Goal: Task Accomplishment & Management: Manage account settings

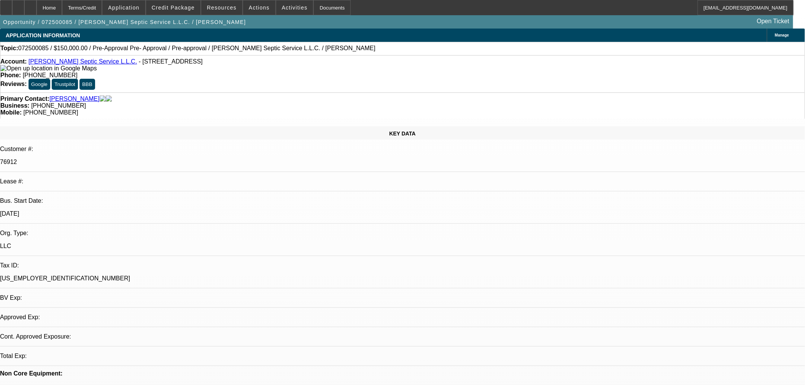
select select "0"
select select "2"
select select "0.1"
select select "4"
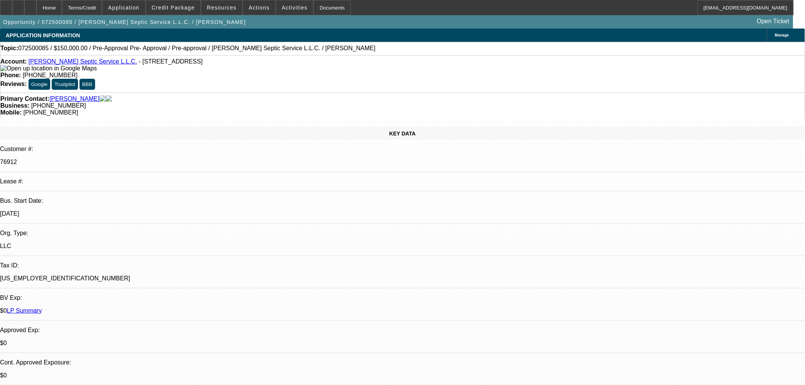
click at [244, 1] on span at bounding box center [259, 7] width 32 height 18
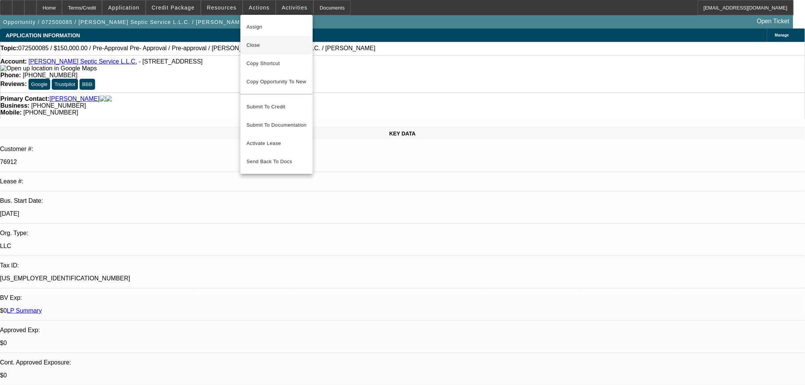
click at [278, 48] on span "Close" at bounding box center [276, 45] width 60 height 9
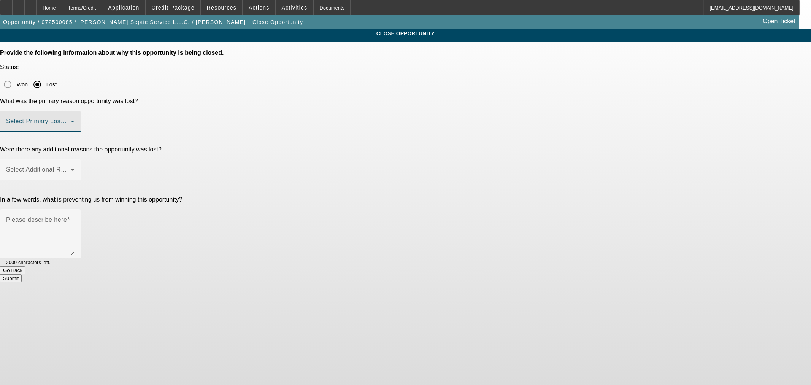
click at [71, 120] on span at bounding box center [38, 124] width 65 height 9
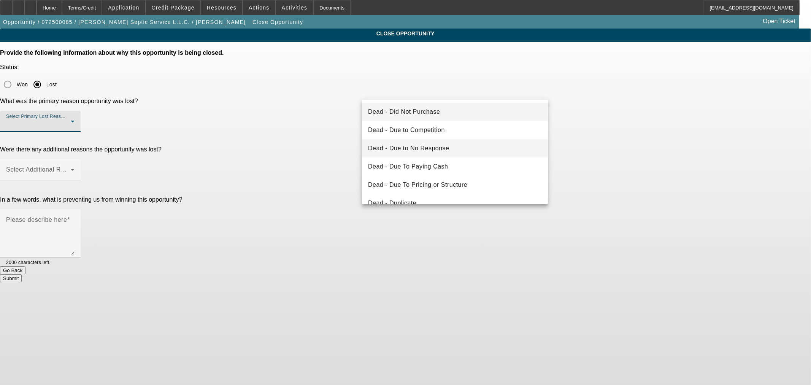
click at [439, 145] on span "Dead - Due to No Response" at bounding box center [408, 148] width 81 height 9
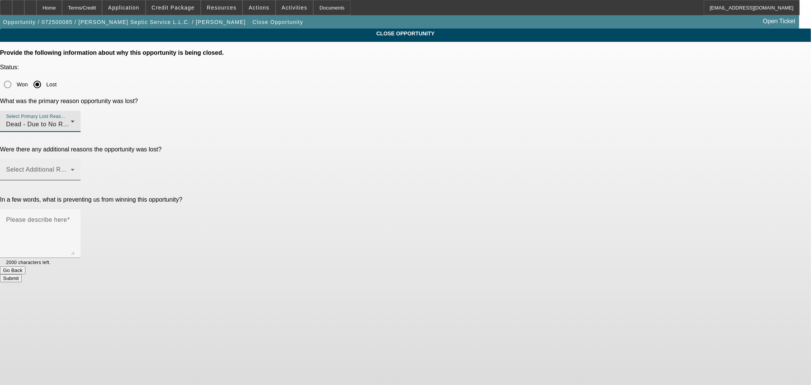
click at [71, 168] on span at bounding box center [38, 172] width 65 height 9
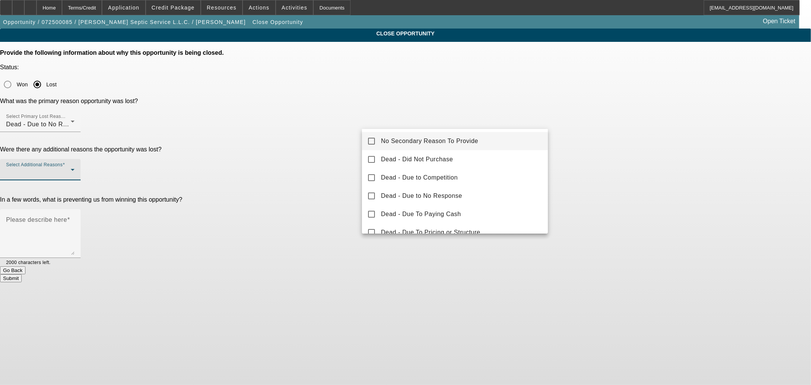
click at [421, 145] on span "No Secondary Reason To Provide" at bounding box center [429, 141] width 97 height 9
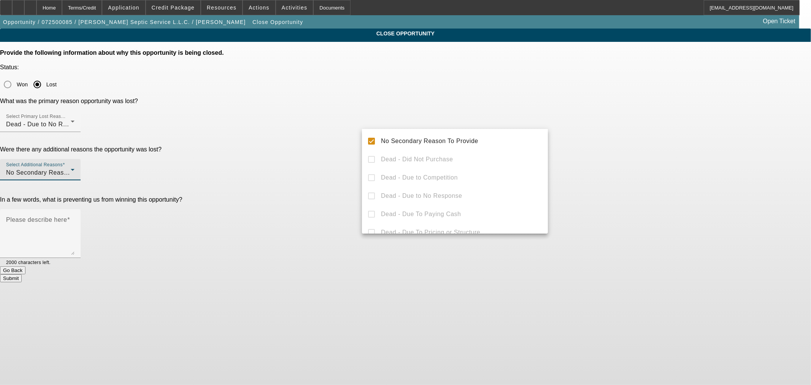
drag, startPoint x: 224, startPoint y: 122, endPoint x: 241, endPoint y: 124, distance: 16.8
click at [226, 122] on div at bounding box center [405, 192] width 811 height 385
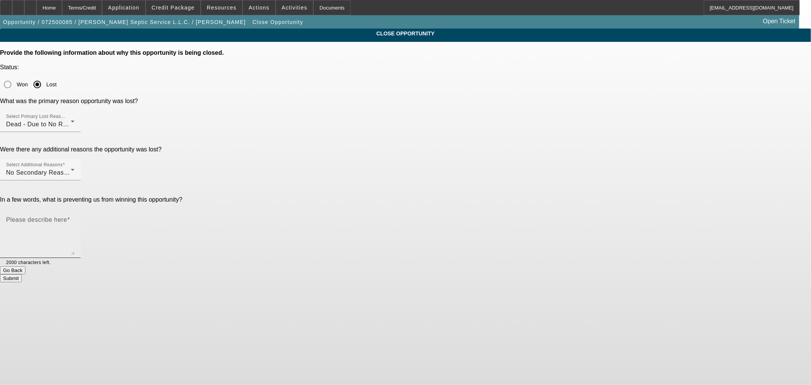
click at [75, 218] on textarea "Please describe here" at bounding box center [40, 236] width 68 height 37
type textarea "No response"
click at [22, 274] on button "Submit" at bounding box center [11, 278] width 22 height 8
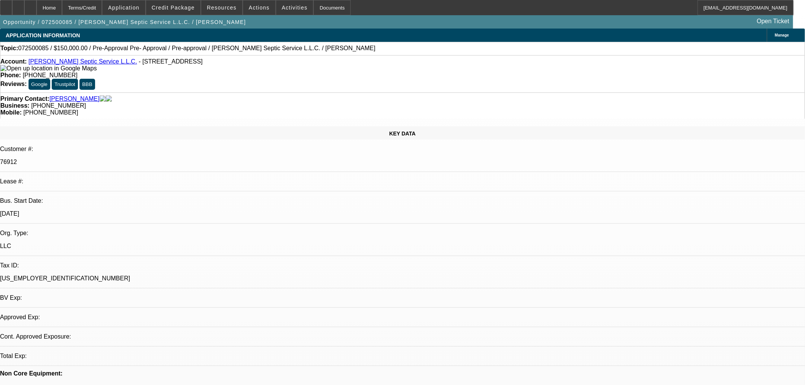
select select "0"
select select "2"
select select "0.1"
select select "4"
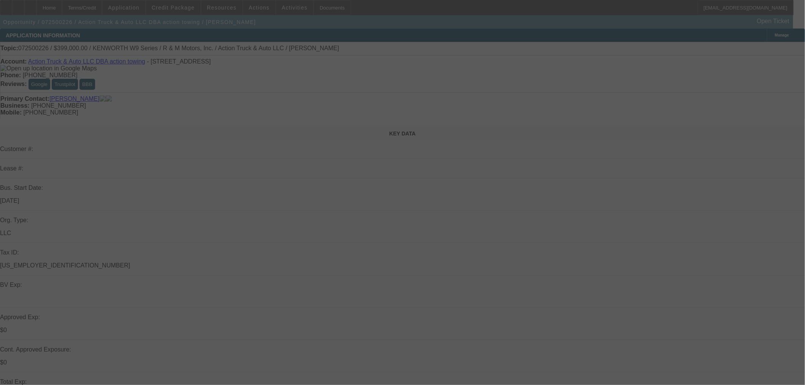
select select "0"
select select "6"
select select "0"
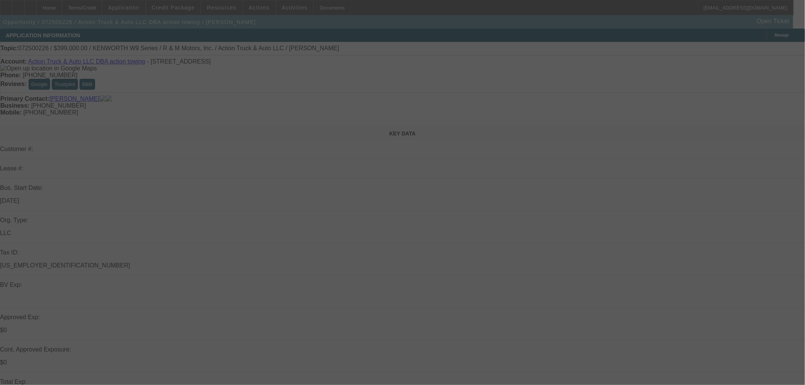
select select "0"
select select "6"
select select "0"
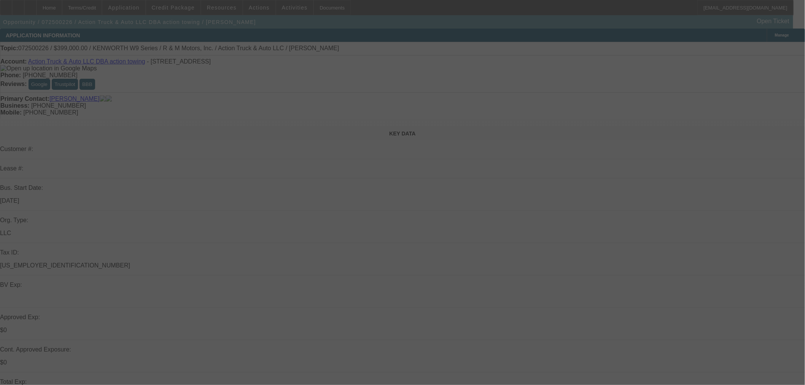
select select "6"
select select "0"
select select "6"
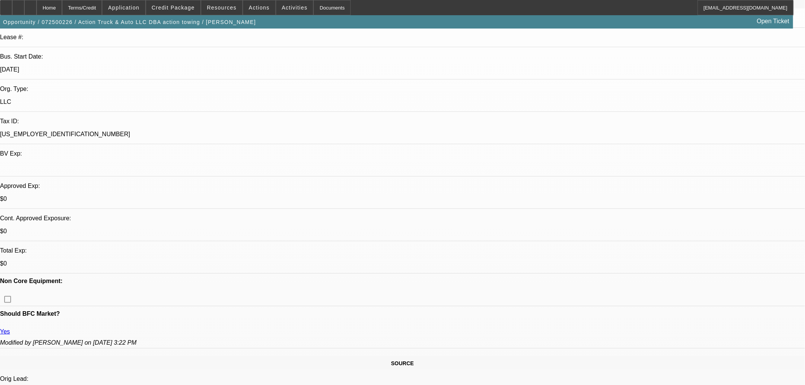
scroll to position [42, 0]
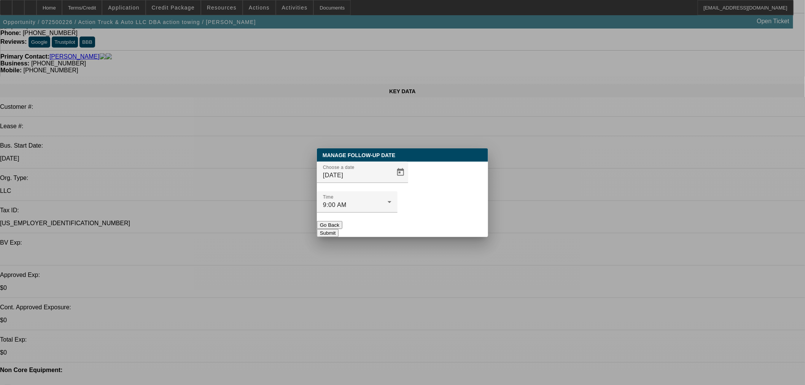
scroll to position [0, 0]
click at [393, 181] on span "Open calendar" at bounding box center [400, 172] width 18 height 18
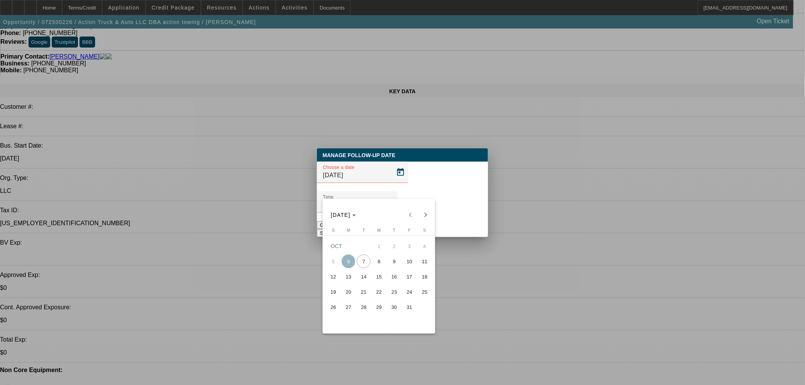
drag, startPoint x: 393, startPoint y: 261, endPoint x: 385, endPoint y: 261, distance: 8.4
click at [385, 261] on tr "5 6 7 8 9 10 11" at bounding box center [379, 261] width 107 height 15
click at [385, 261] on span "8" at bounding box center [379, 261] width 14 height 14
type input "10/8/2025"
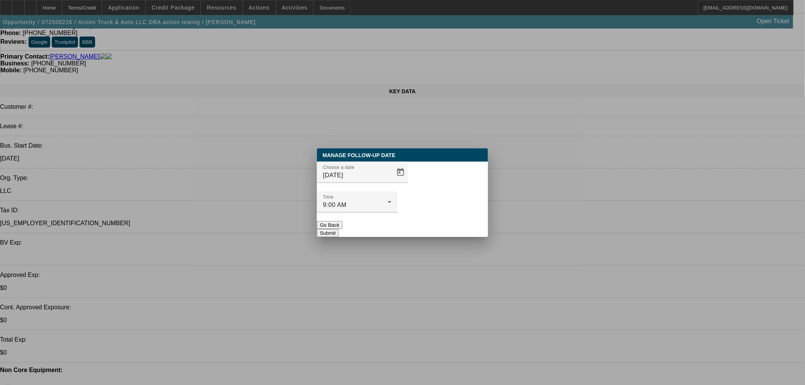
click at [339, 229] on button "Submit" at bounding box center [328, 233] width 22 height 8
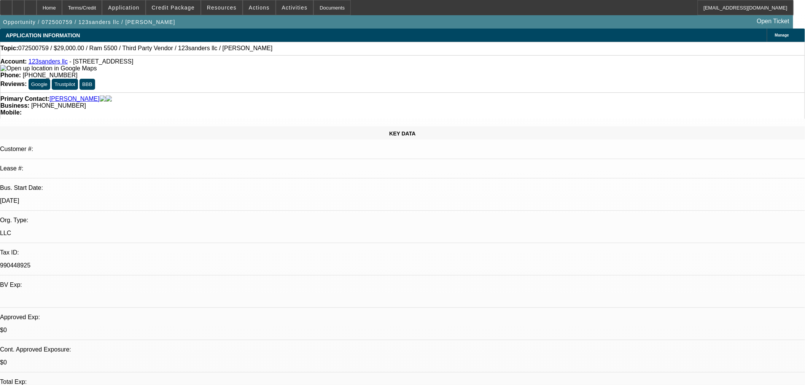
select select "0"
select select "6"
select select "0"
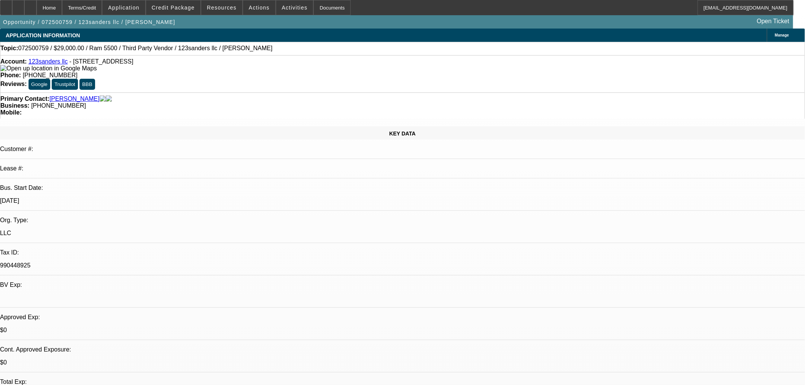
select select "0"
select select "6"
select select "0"
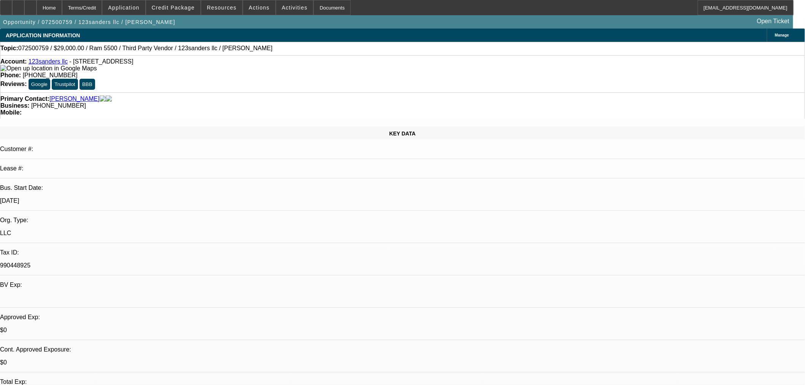
select select "2"
select select "0"
select select "6"
select select "0"
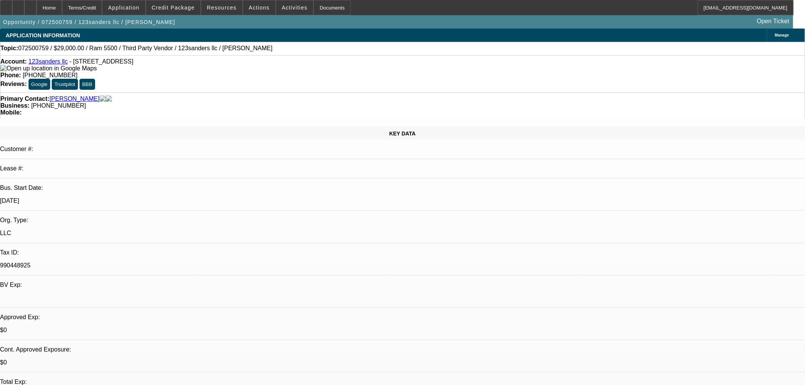
select select "0"
select select "6"
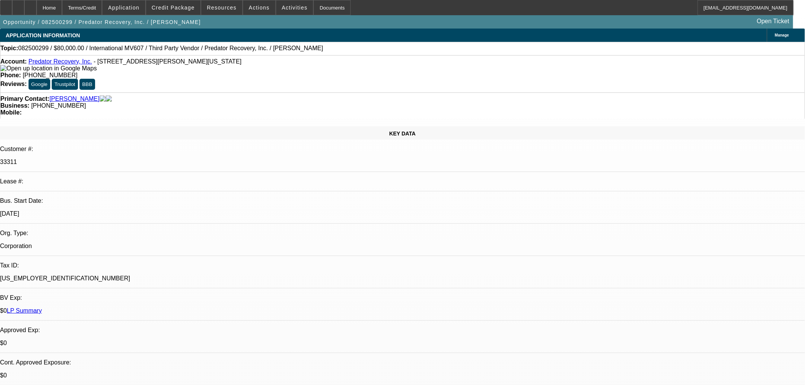
select select "0"
select select "6"
select select "0"
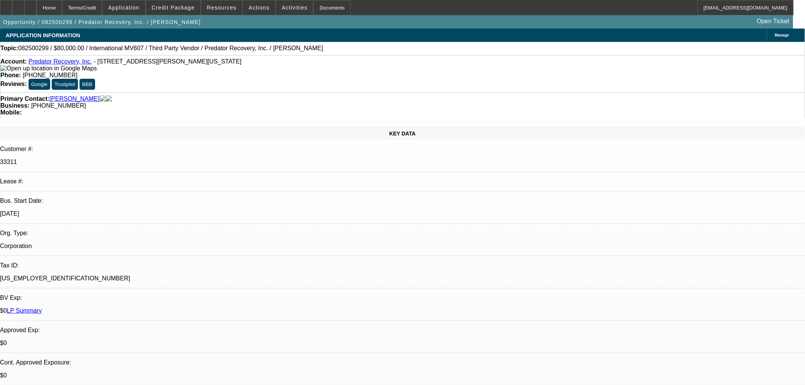
select select "0"
select select "6"
select select "0"
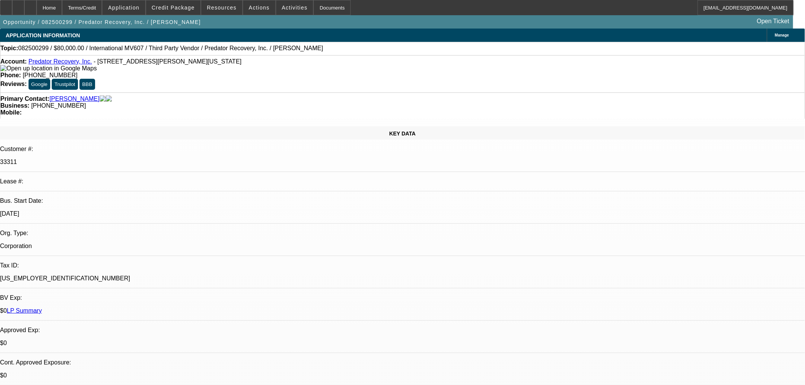
select select "0"
select select "6"
select select "0"
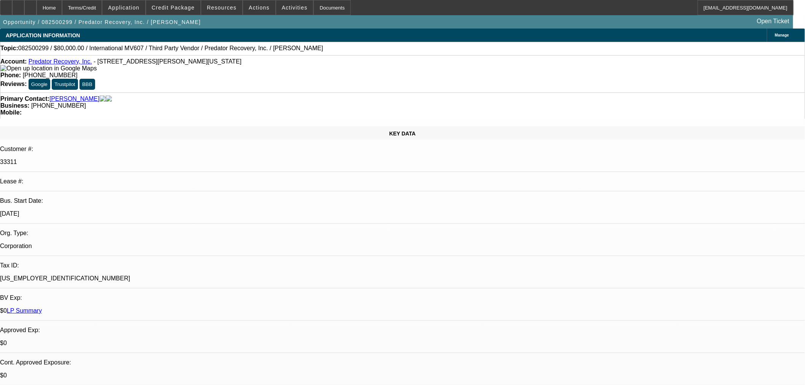
select select "6"
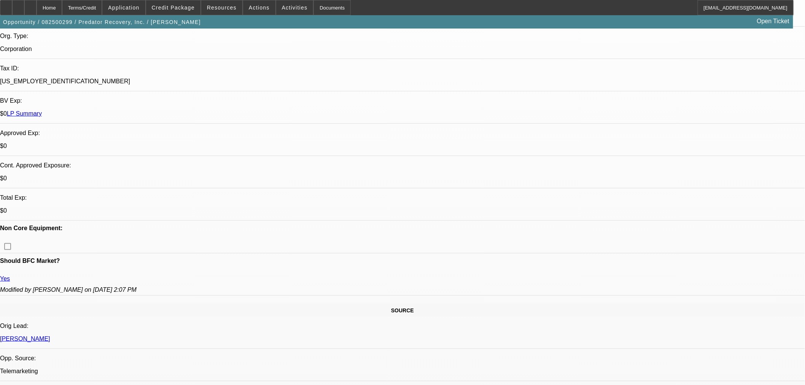
scroll to position [127, 0]
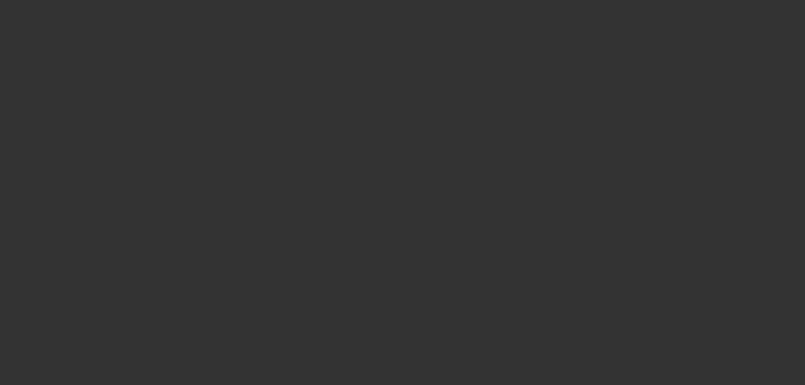
scroll to position [0, 0]
click at [388, 187] on div at bounding box center [402, 192] width 805 height 385
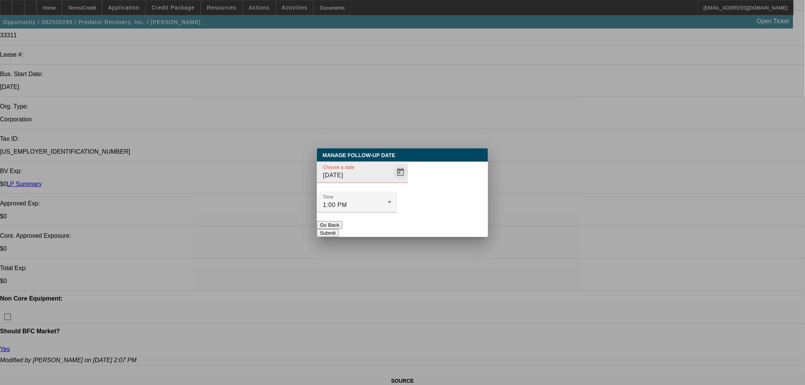
click at [396, 181] on span "Open calendar" at bounding box center [400, 172] width 18 height 18
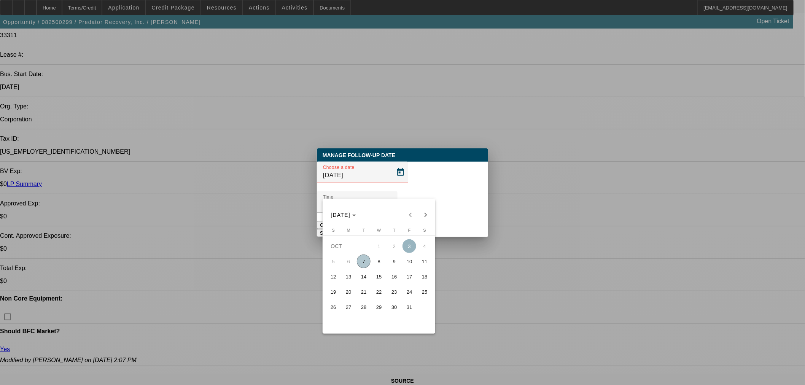
click at [408, 265] on span "10" at bounding box center [409, 261] width 14 height 14
type input "10/10/2025"
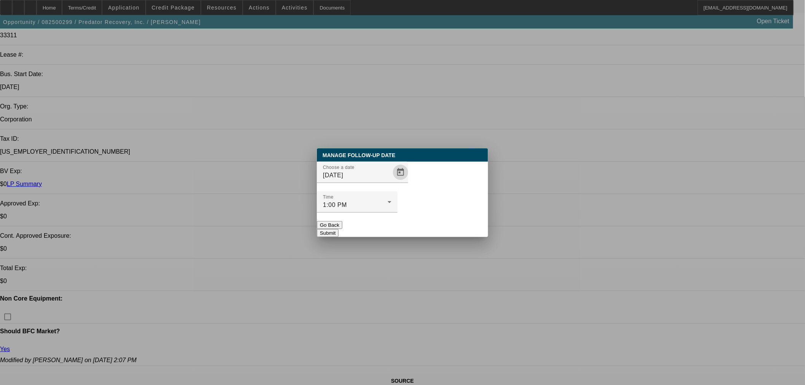
click at [397, 213] on div at bounding box center [357, 217] width 81 height 8
drag, startPoint x: 442, startPoint y: 214, endPoint x: 485, endPoint y: 177, distance: 57.5
click at [339, 229] on button "Submit" at bounding box center [328, 233] width 22 height 8
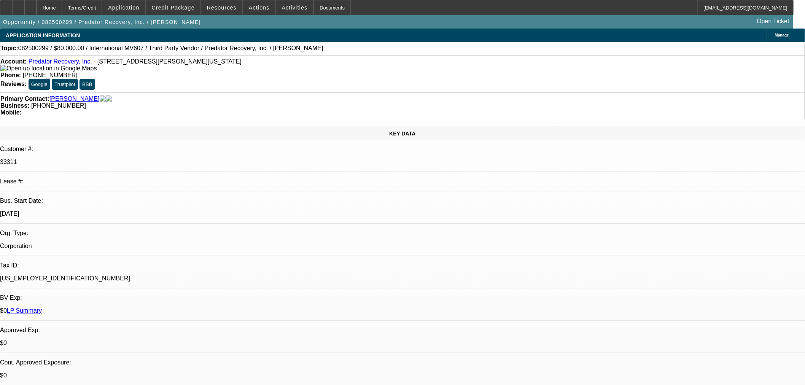
scroll to position [127, 0]
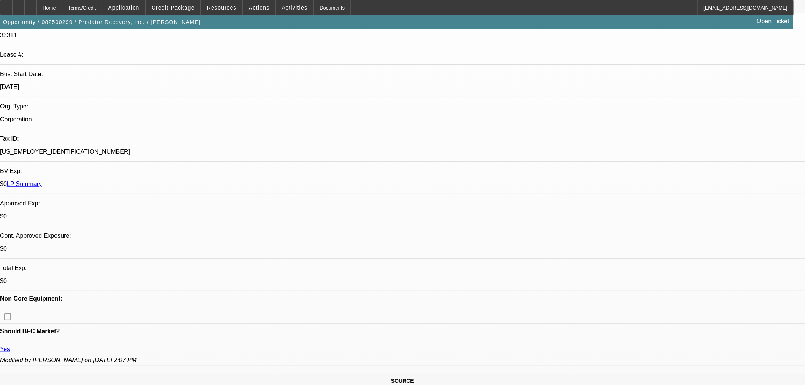
radio input "true"
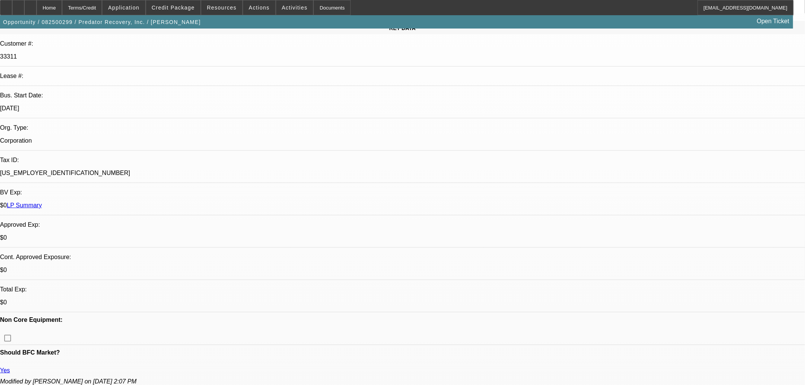
scroll to position [84, 0]
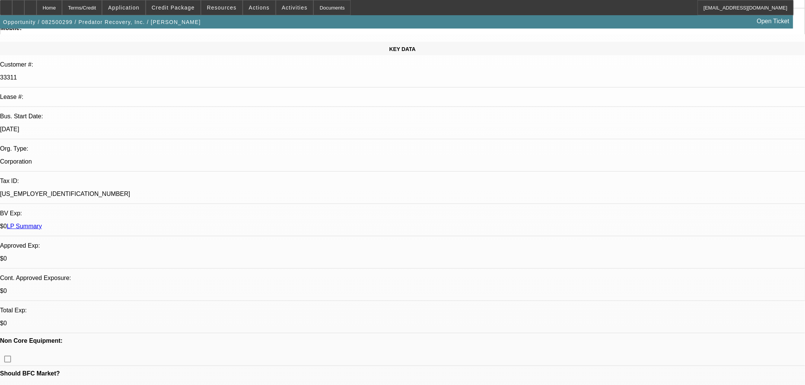
type textarea "BMO truck is '22 KW T680 with 300k miles for $72k. Steve is waiting to hear fro…"
radio input "true"
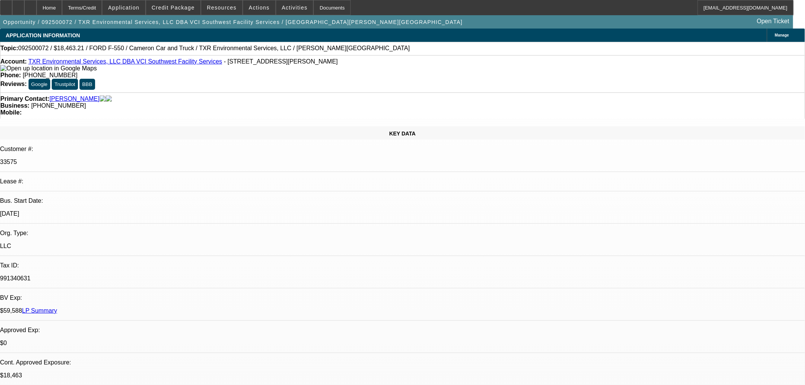
select select "0"
select select "2"
select select "0.1"
select select "4"
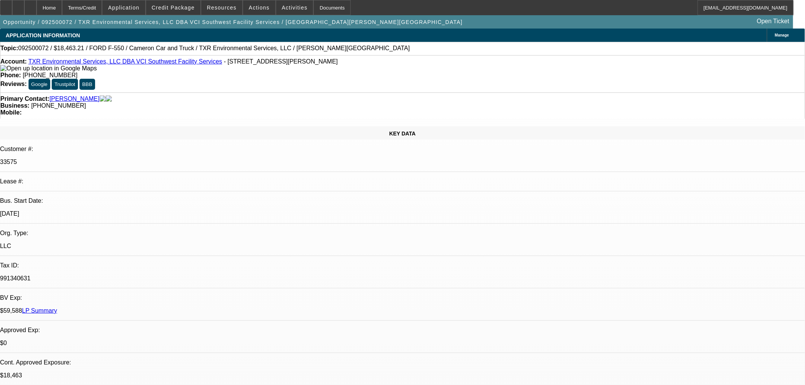
select select "0"
select select "2"
select select "0.1"
select select "4"
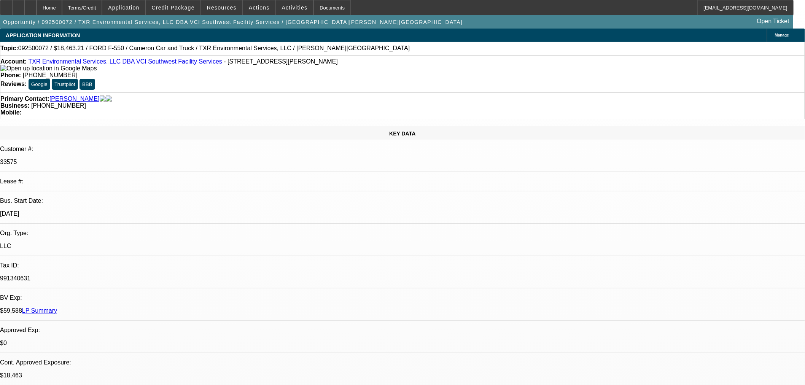
select select "2"
select select "0.1"
select select "4"
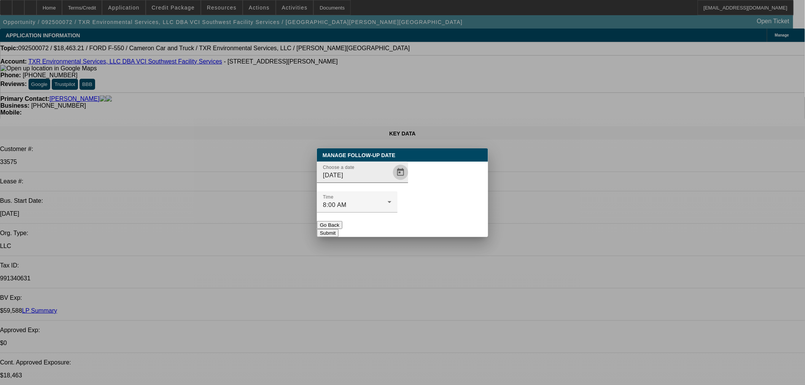
click at [391, 181] on span "Open calendar" at bounding box center [400, 172] width 18 height 18
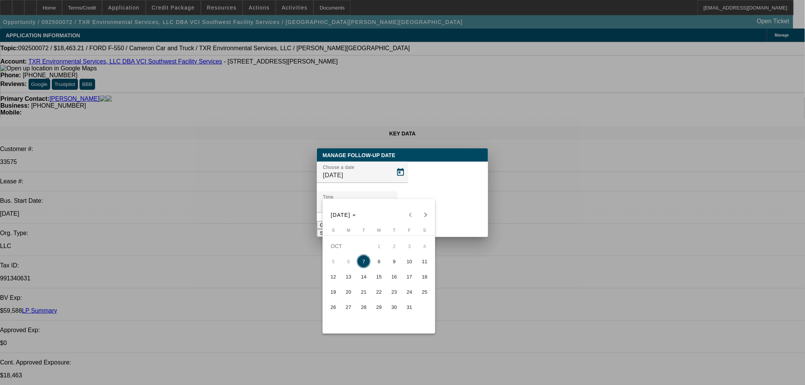
click at [366, 279] on span "14" at bounding box center [364, 277] width 14 height 14
type input "10/14/2025"
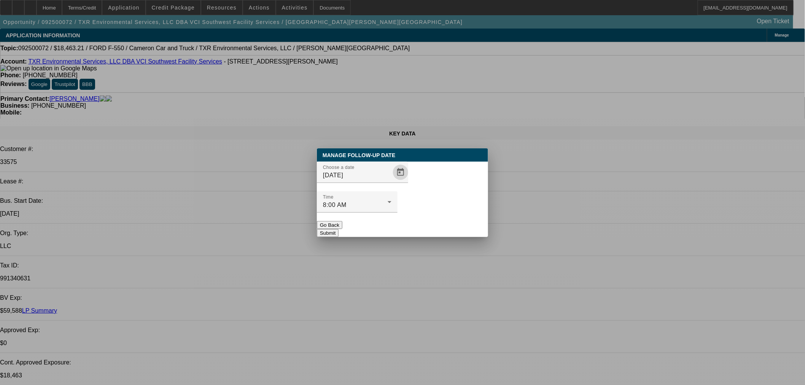
click at [339, 229] on button "Submit" at bounding box center [328, 233] width 22 height 8
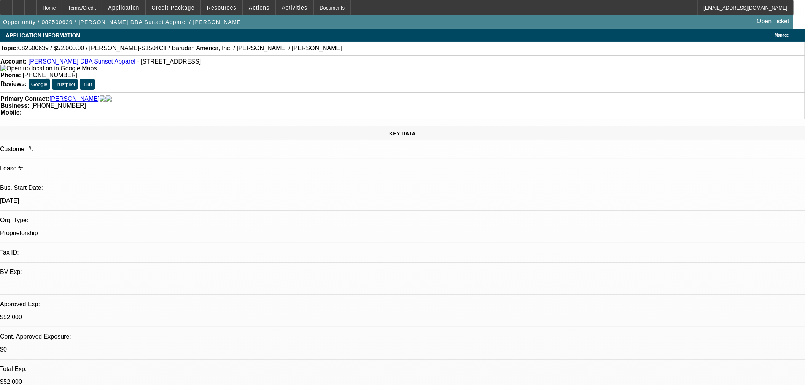
select select "0"
select select "2"
select select "0"
select select "6"
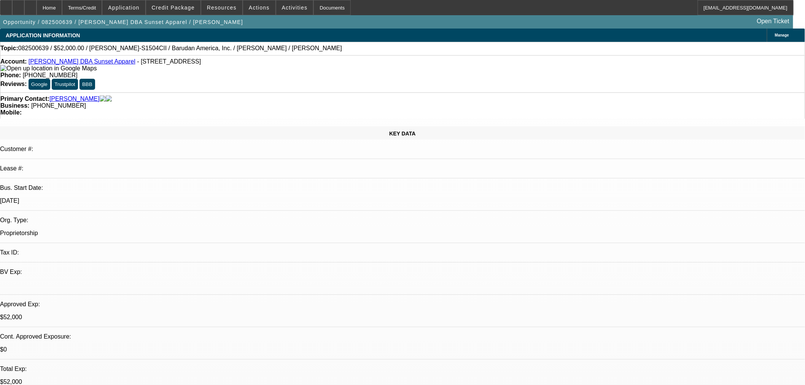
select select "0"
select select "2"
select select "0"
select select "6"
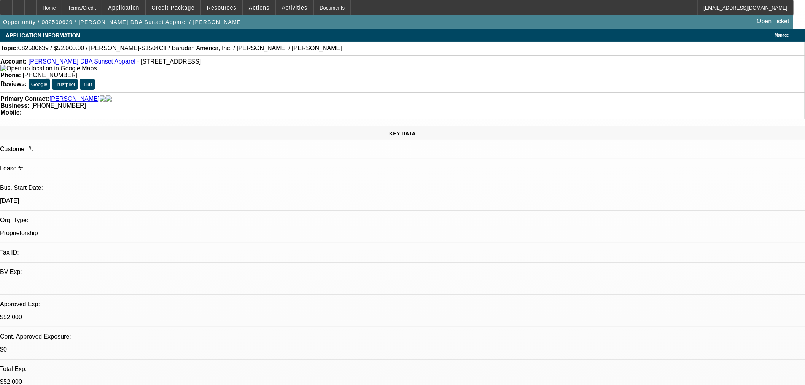
select select "0"
select select "2"
select select "0"
select select "6"
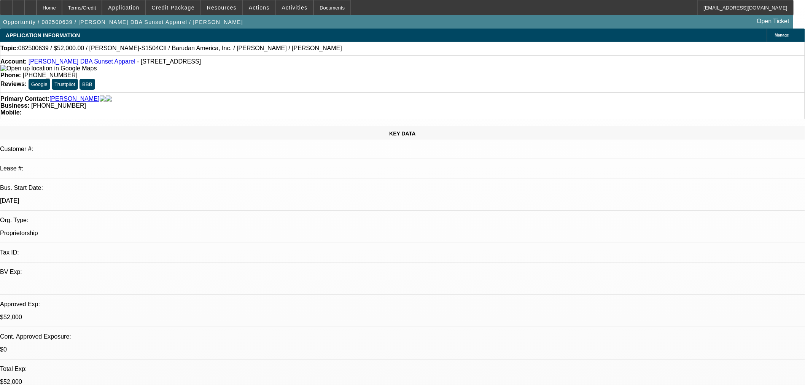
select select "0"
select select "2"
select select "0"
select select "6"
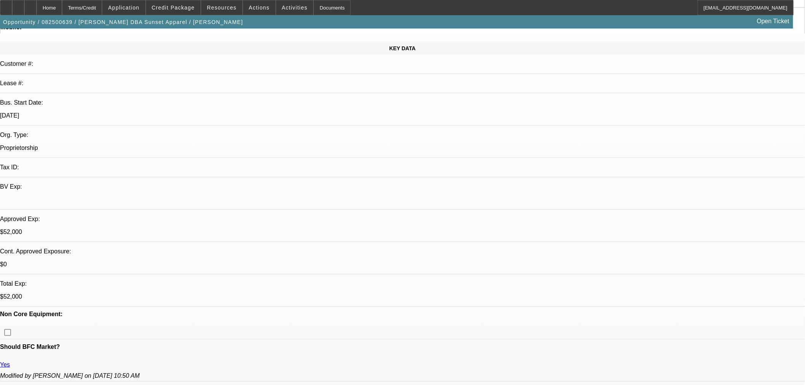
scroll to position [84, 0]
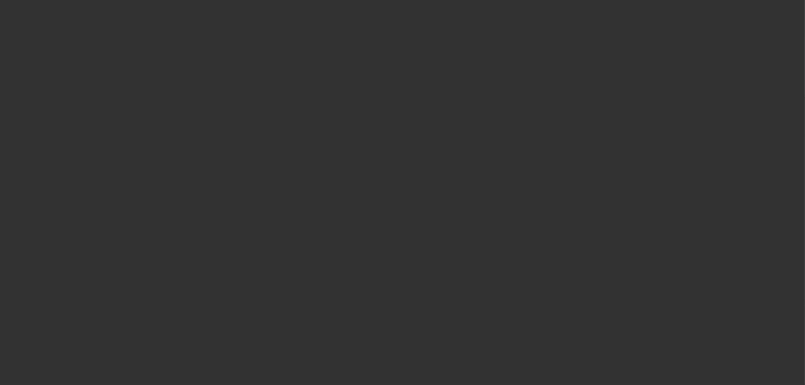
scroll to position [0, 0]
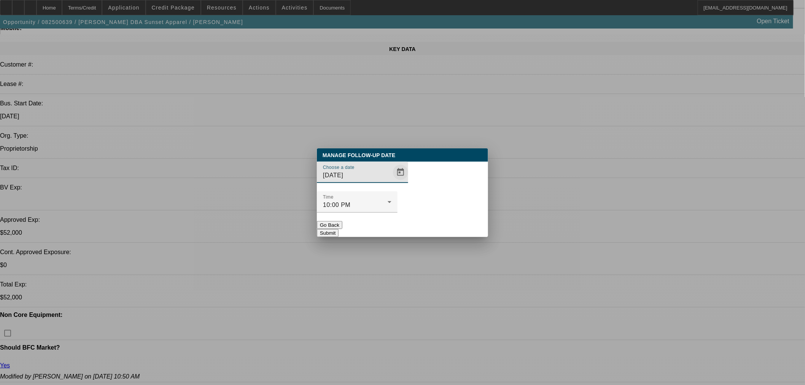
click at [391, 181] on span "Open calendar" at bounding box center [400, 172] width 18 height 18
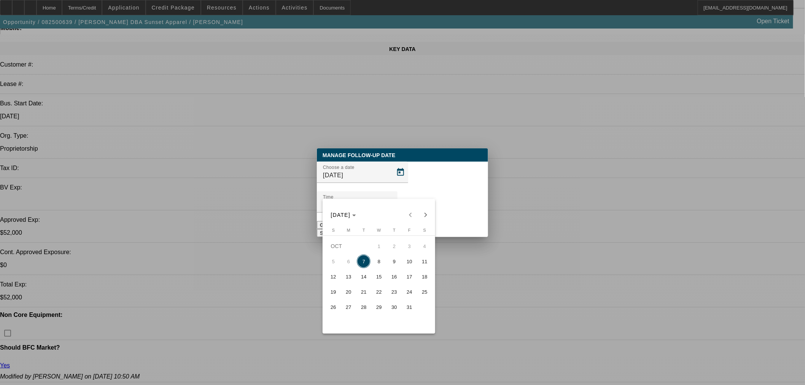
click at [389, 264] on span "9" at bounding box center [394, 261] width 14 height 14
type input "10/9/2025"
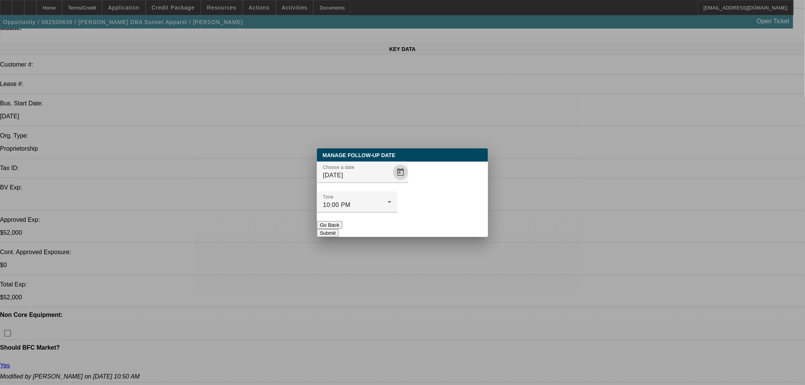
click at [339, 229] on button "Submit" at bounding box center [328, 233] width 22 height 8
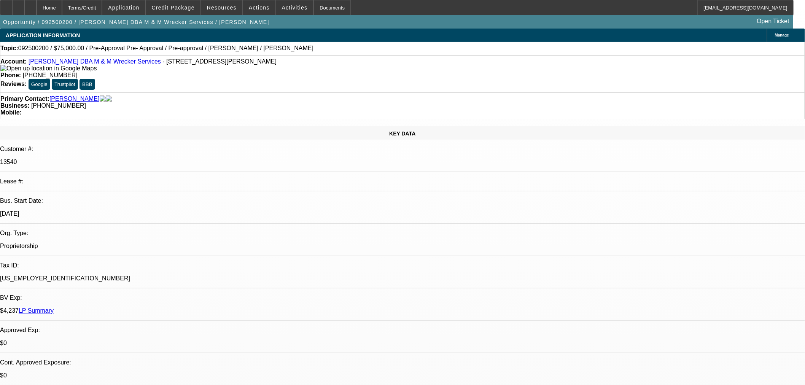
select select "0"
select select "2"
select select "0.1"
select select "4"
select select "0"
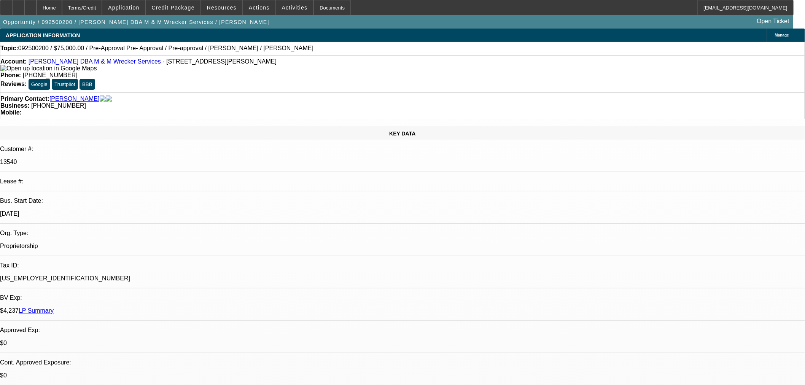
select select "2"
select select "0.1"
select select "4"
select select "0"
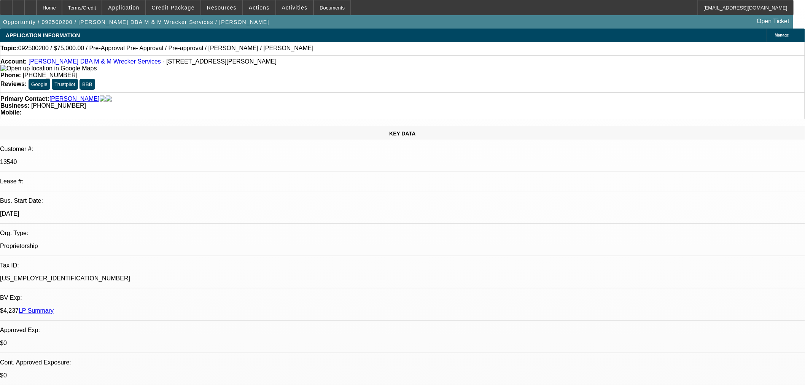
select select "2"
select select "0.1"
select select "4"
select select "0"
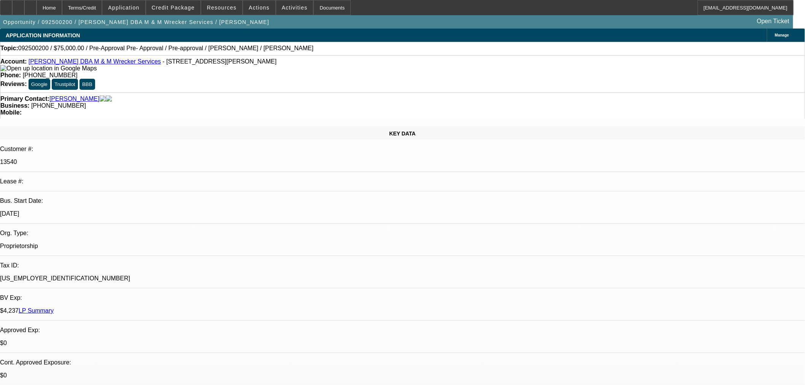
select select "2"
select select "0.1"
select select "4"
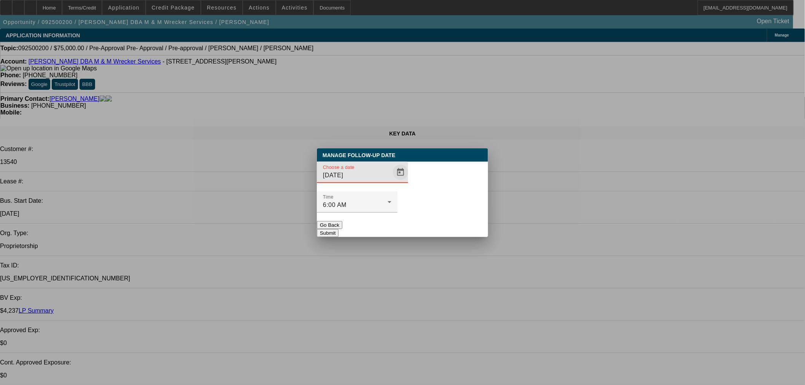
click at [393, 181] on span "Open calendar" at bounding box center [400, 172] width 18 height 18
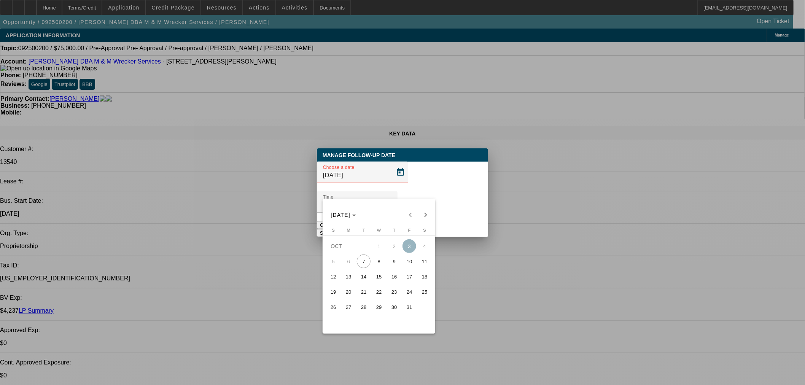
click at [409, 263] on span "10" at bounding box center [409, 261] width 14 height 14
type input "10/10/2025"
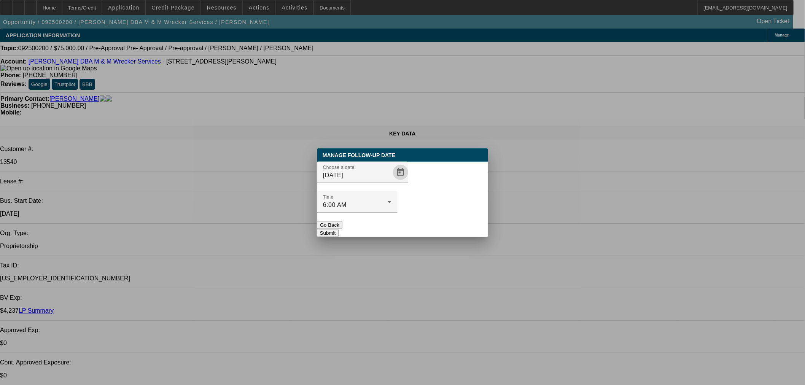
click at [339, 229] on button "Submit" at bounding box center [328, 233] width 22 height 8
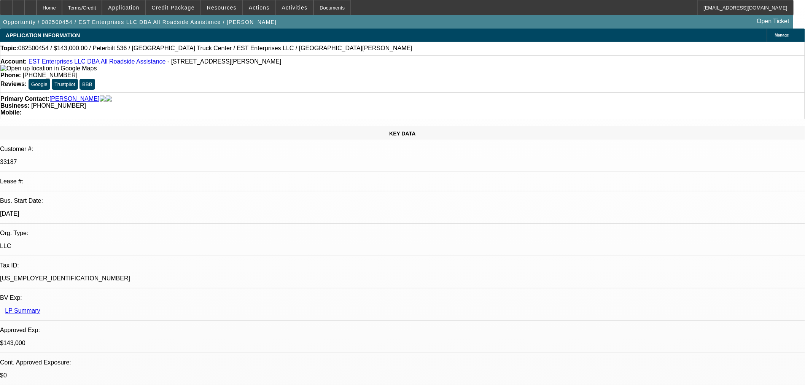
select select "0"
select select "2"
select select "0"
select select "6"
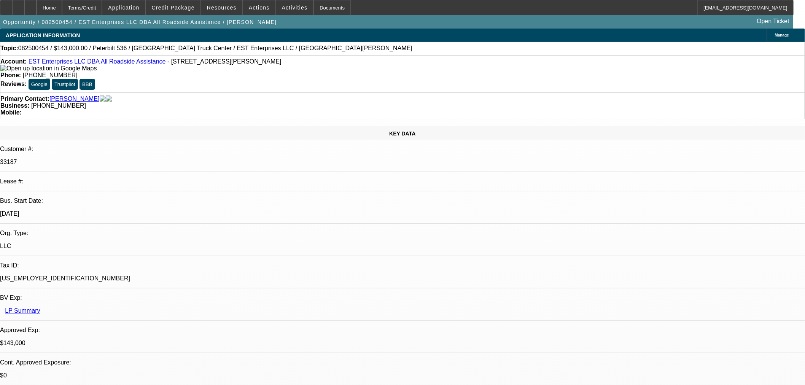
select select "0"
select select "2"
select select "0"
select select "6"
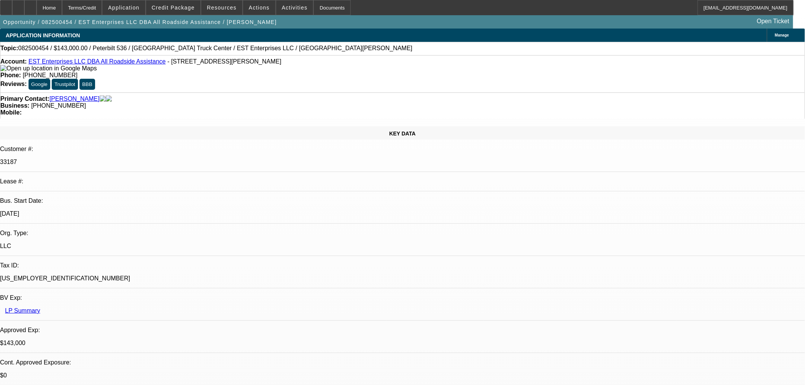
select select "0"
select select "2"
select select "0"
select select "6"
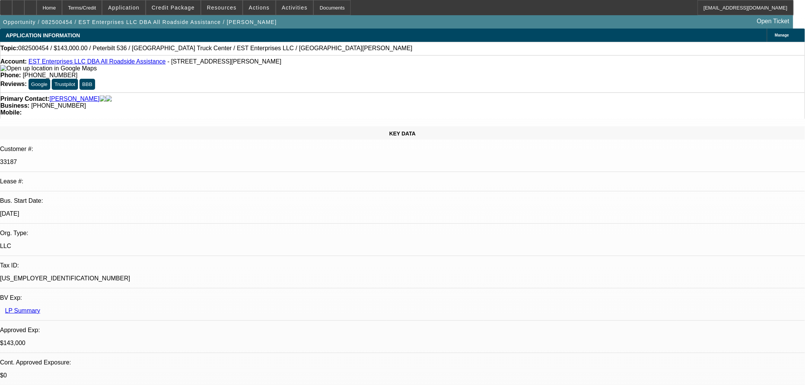
select select "0"
select select "2"
select select "0.1"
select select "4"
